Goal: Transaction & Acquisition: Purchase product/service

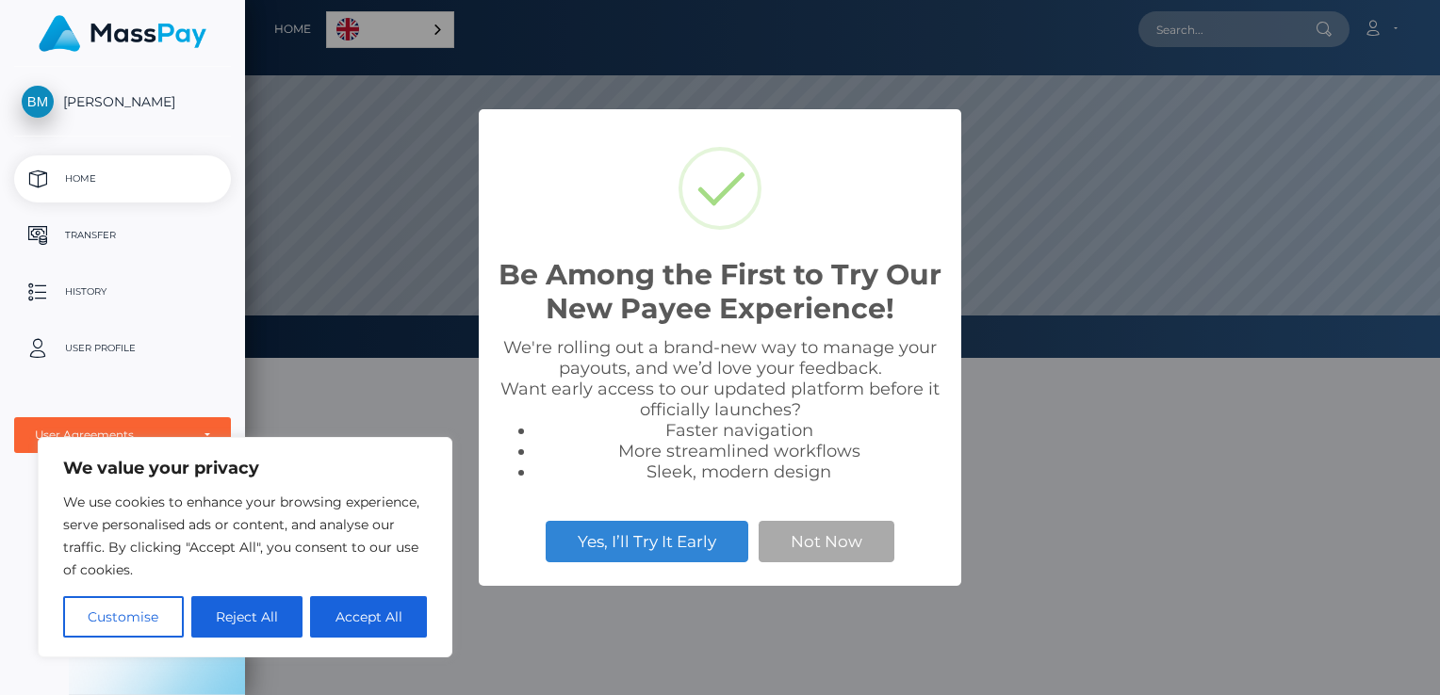
scroll to position [358, 1195]
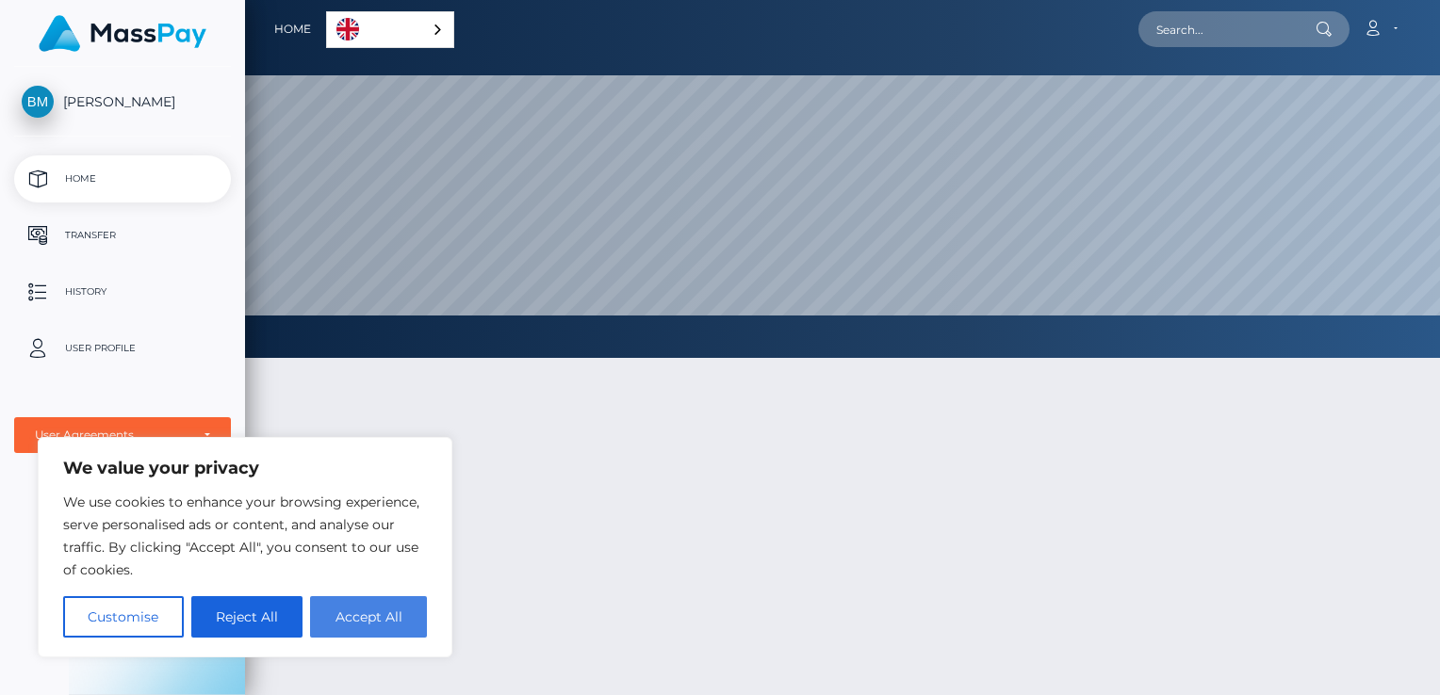
click at [369, 605] on button "Accept All" at bounding box center [368, 617] width 117 height 41
checkbox input "true"
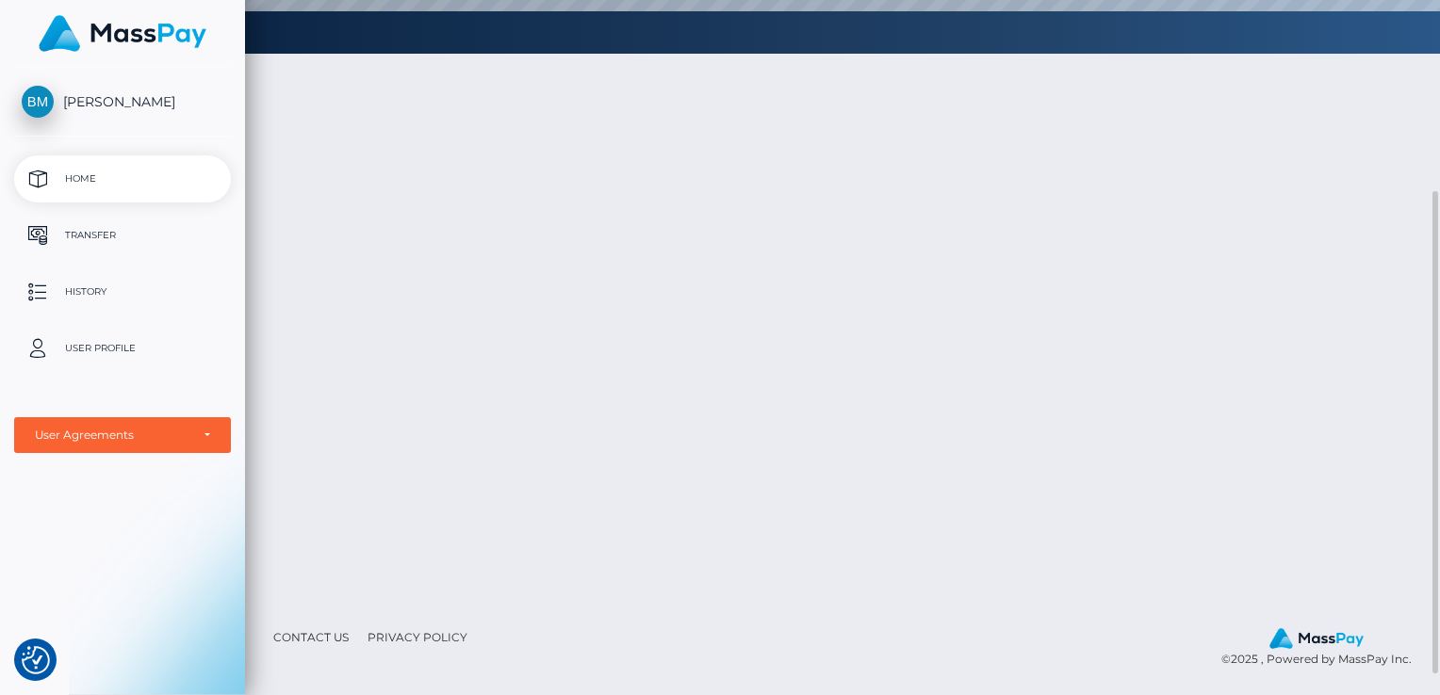
scroll to position [0, 0]
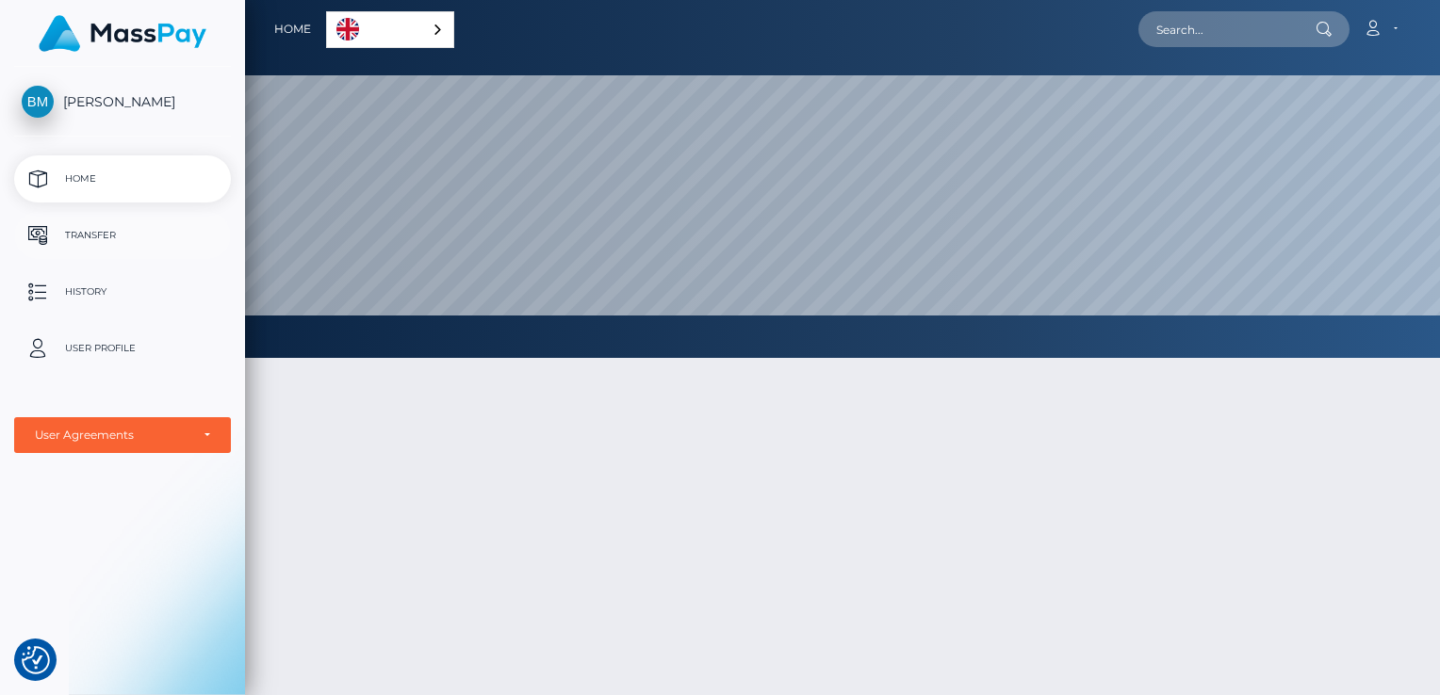
click at [107, 240] on p "Transfer" at bounding box center [123, 235] width 202 height 28
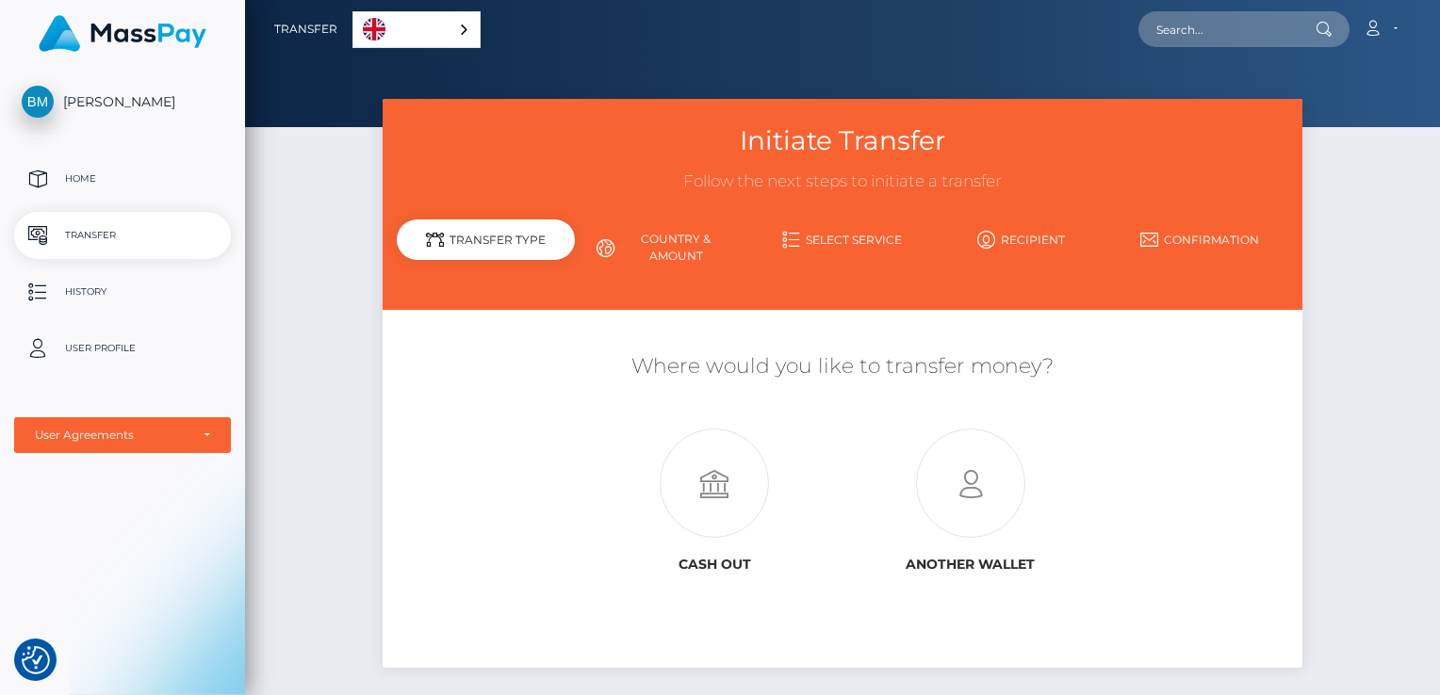
click at [449, 13] on link "English" at bounding box center [416, 29] width 126 height 35
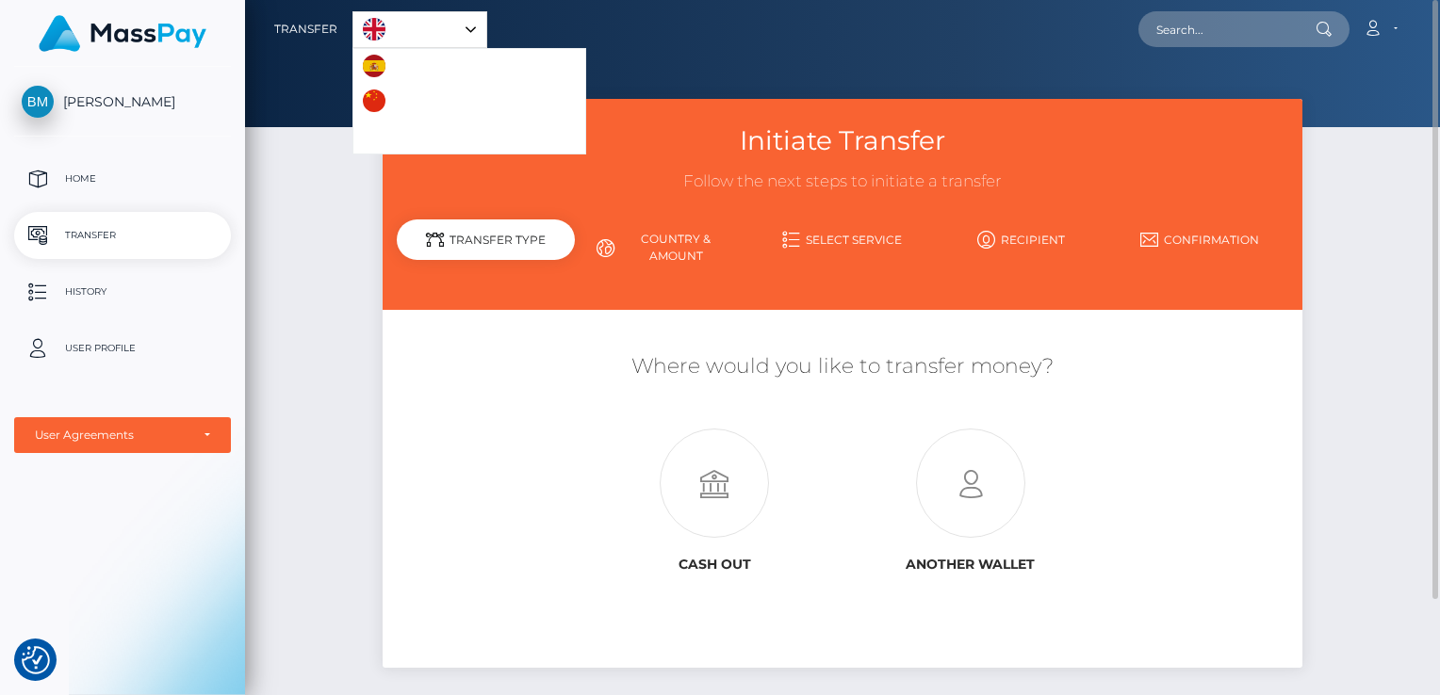
click at [475, 320] on div "Where would you like to transfer money? Cash out Another wallet" at bounding box center [843, 489] width 921 height 358
click at [687, 229] on link "Country & Amount" at bounding box center [664, 247] width 178 height 49
click at [672, 244] on link "Country & Amount" at bounding box center [664, 247] width 178 height 49
click at [692, 473] on icon at bounding box center [714, 484] width 255 height 109
